Goal: Task Accomplishment & Management: Manage account settings

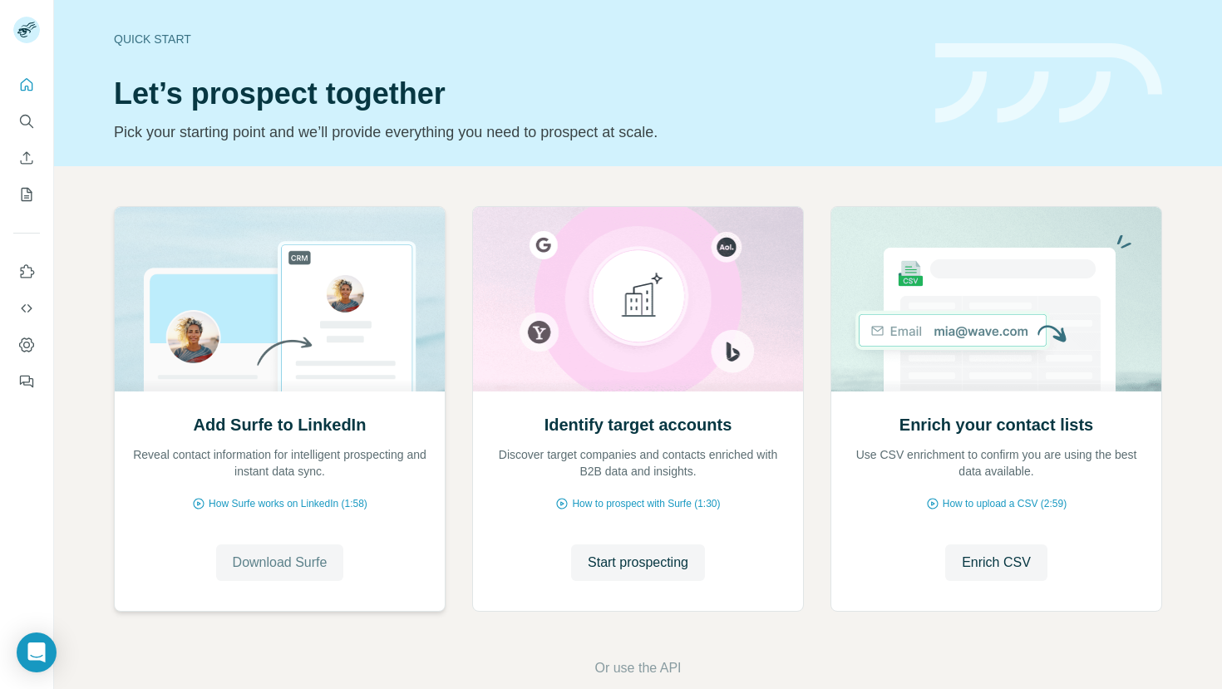
click at [290, 565] on span "Download Surfe" at bounding box center [280, 563] width 95 height 20
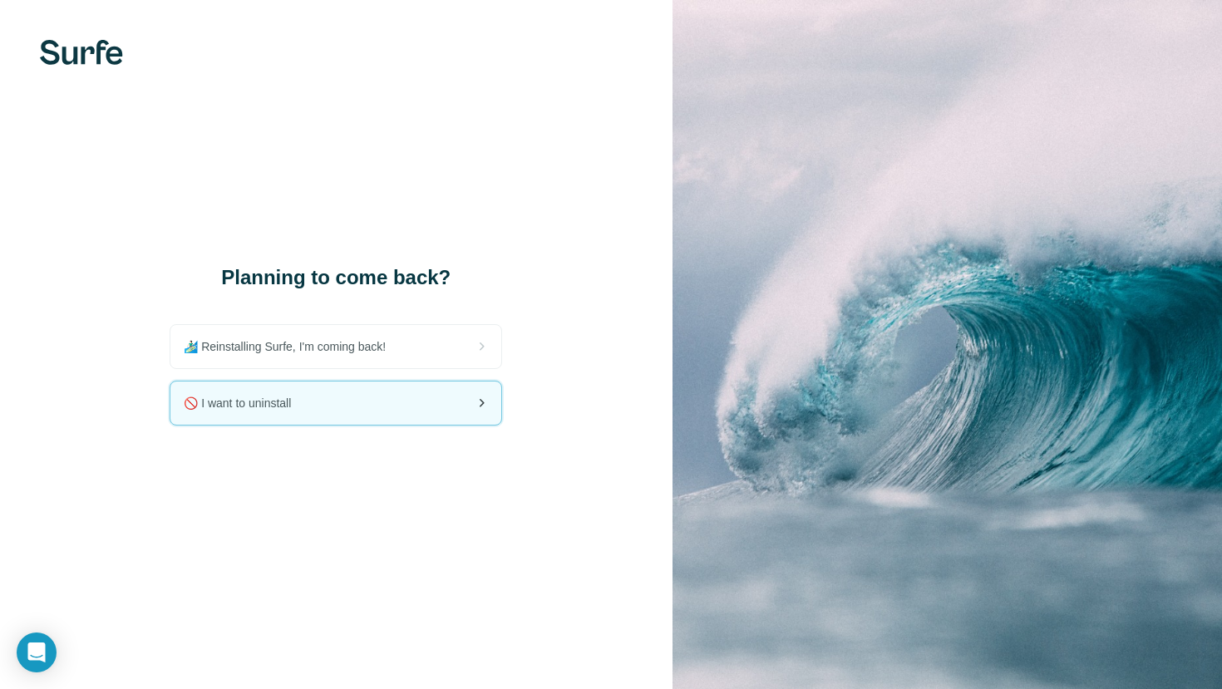
click at [273, 398] on span "🚫 I want to uninstall" at bounding box center [244, 403] width 121 height 17
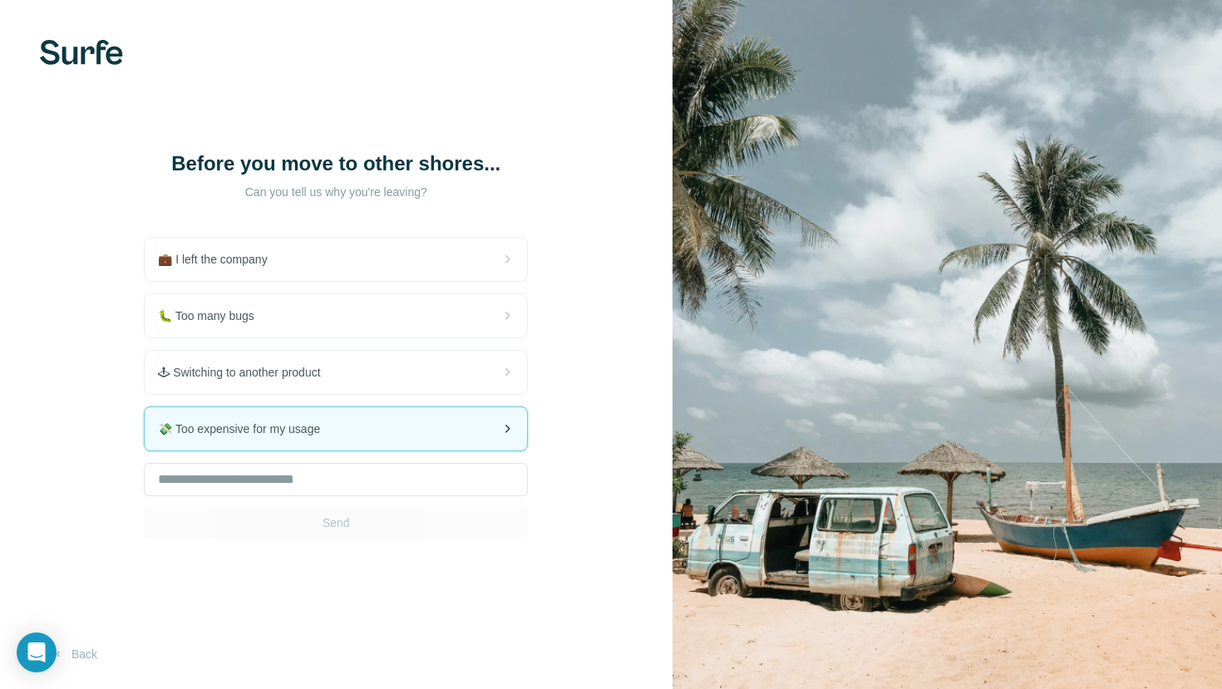
click at [264, 432] on span "💸 Too expensive for my usage" at bounding box center [245, 429] width 175 height 17
